Goal: Learn about a topic

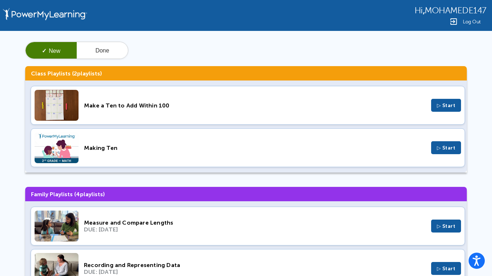
click at [190, 154] on div "Making Ten ▷ Start" at bounding box center [248, 147] width 434 height 39
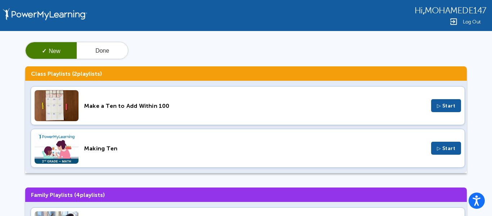
click at [110, 134] on div "Making Ten ▷ Start" at bounding box center [248, 147] width 434 height 39
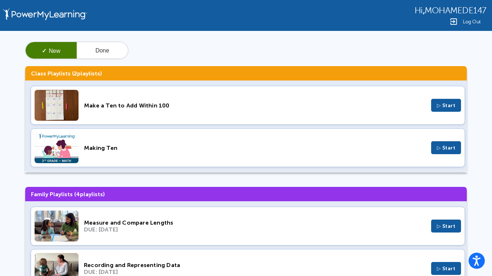
click at [119, 137] on div "Making Ten ▷ Start" at bounding box center [248, 147] width 434 height 39
click at [442, 148] on span "▷ Start" at bounding box center [446, 148] width 19 height 6
